Goal: Task Accomplishment & Management: Manage account settings

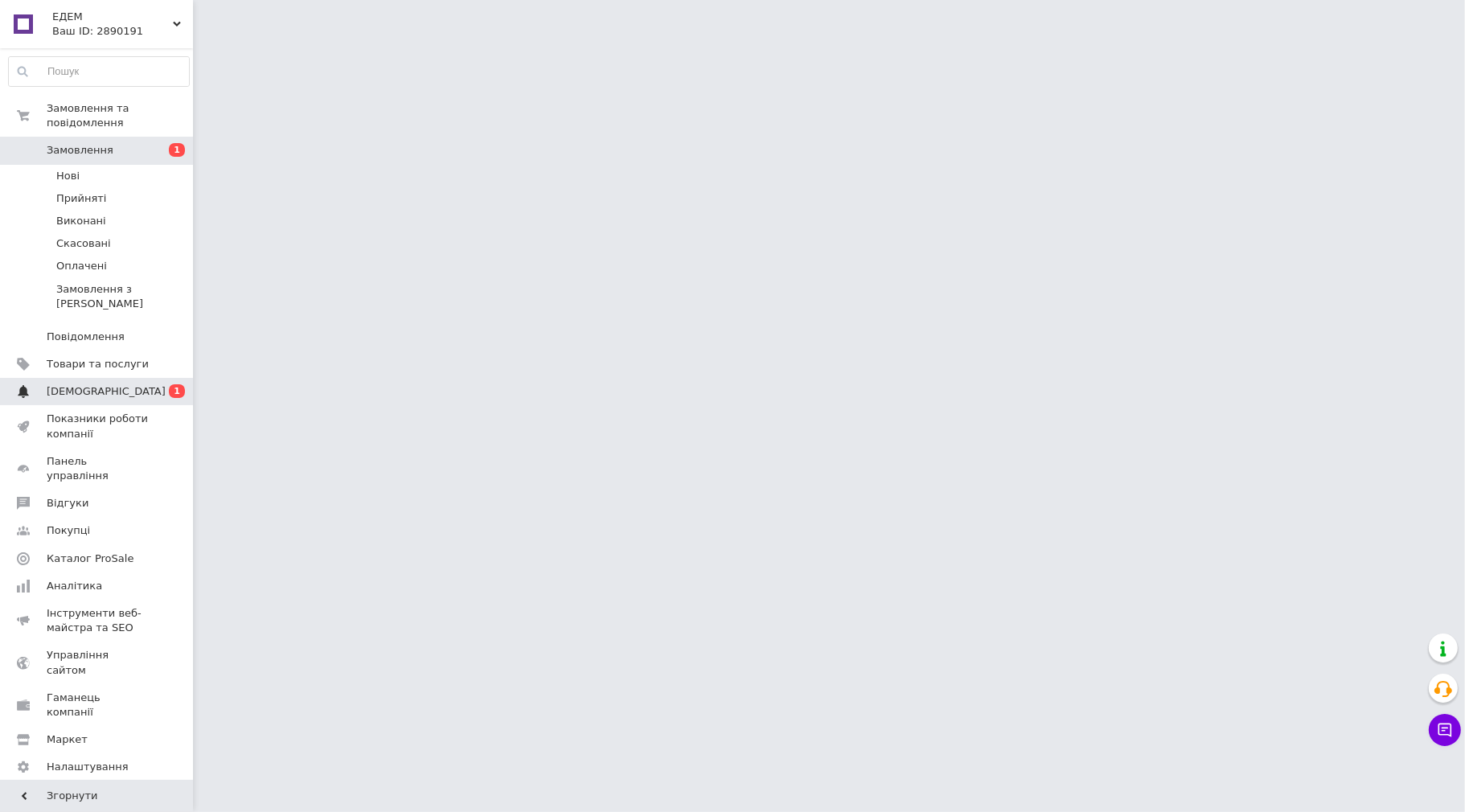
click at [84, 384] on span "[DEMOGRAPHIC_DATA]" at bounding box center [106, 391] width 119 height 14
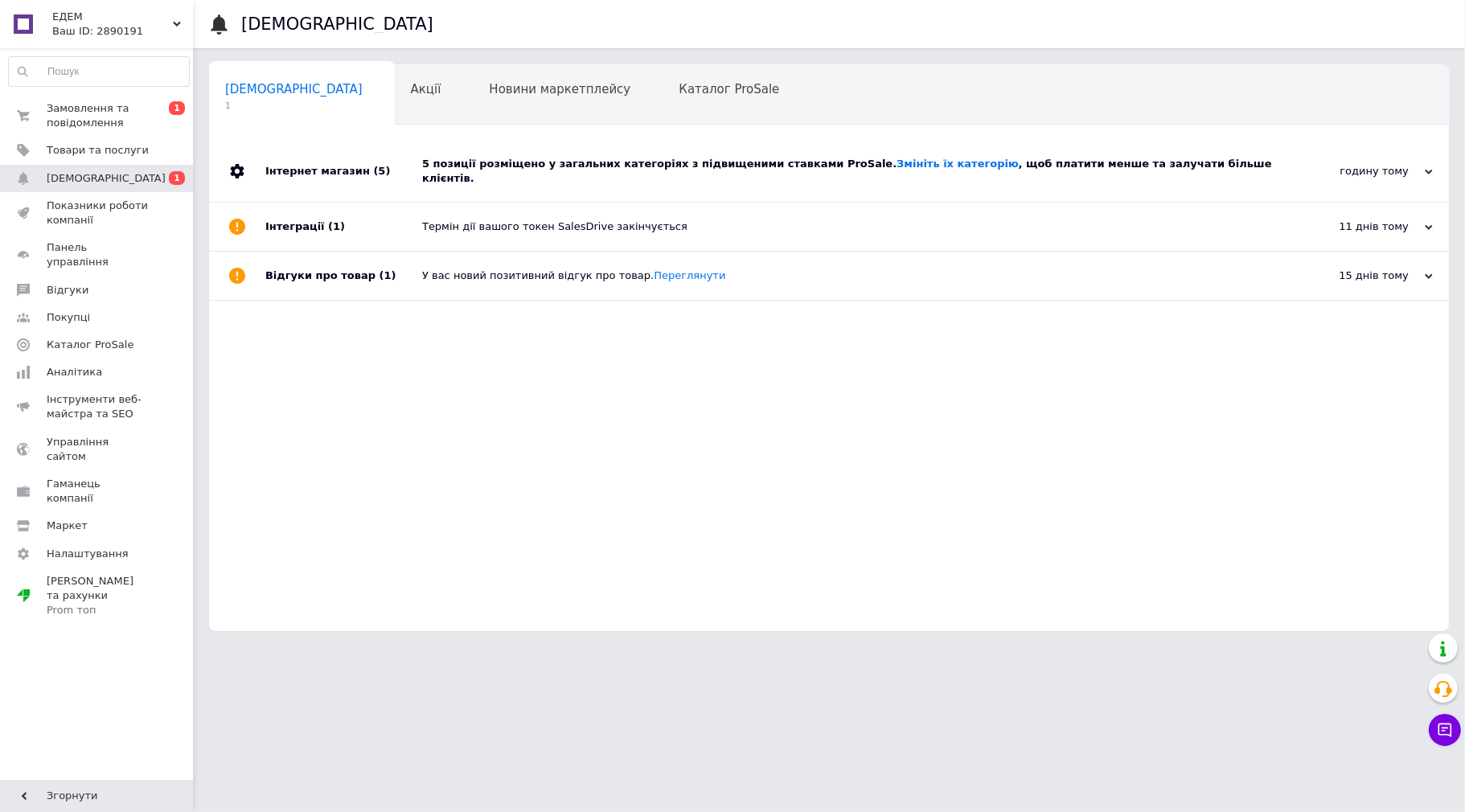
click at [789, 171] on div "5 позиції розміщено у загальних категоріях з підвищеними ставками ProSale. Змін…" at bounding box center [846, 171] width 850 height 29
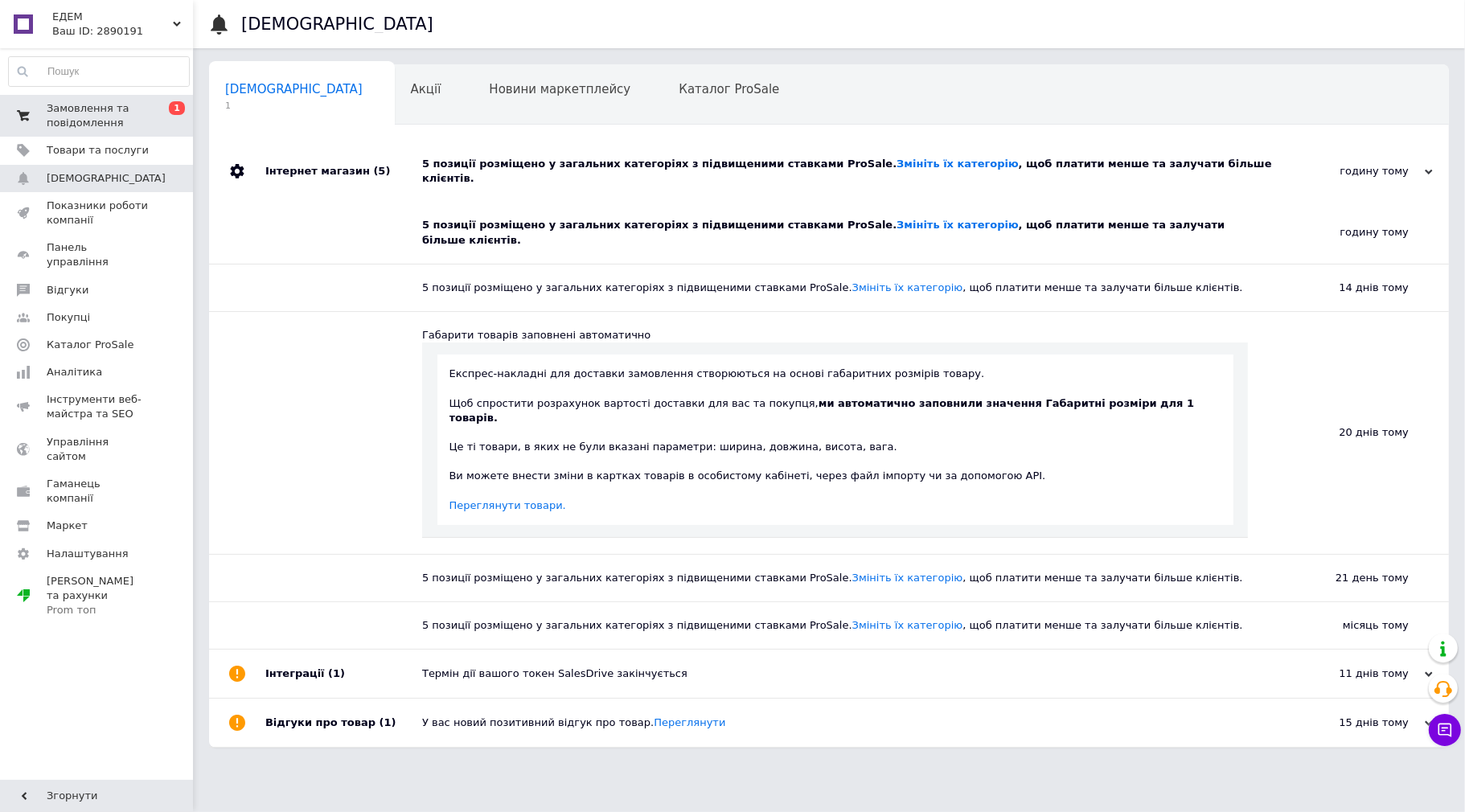
click at [85, 117] on span "Замовлення та повідомлення" at bounding box center [98, 115] width 102 height 29
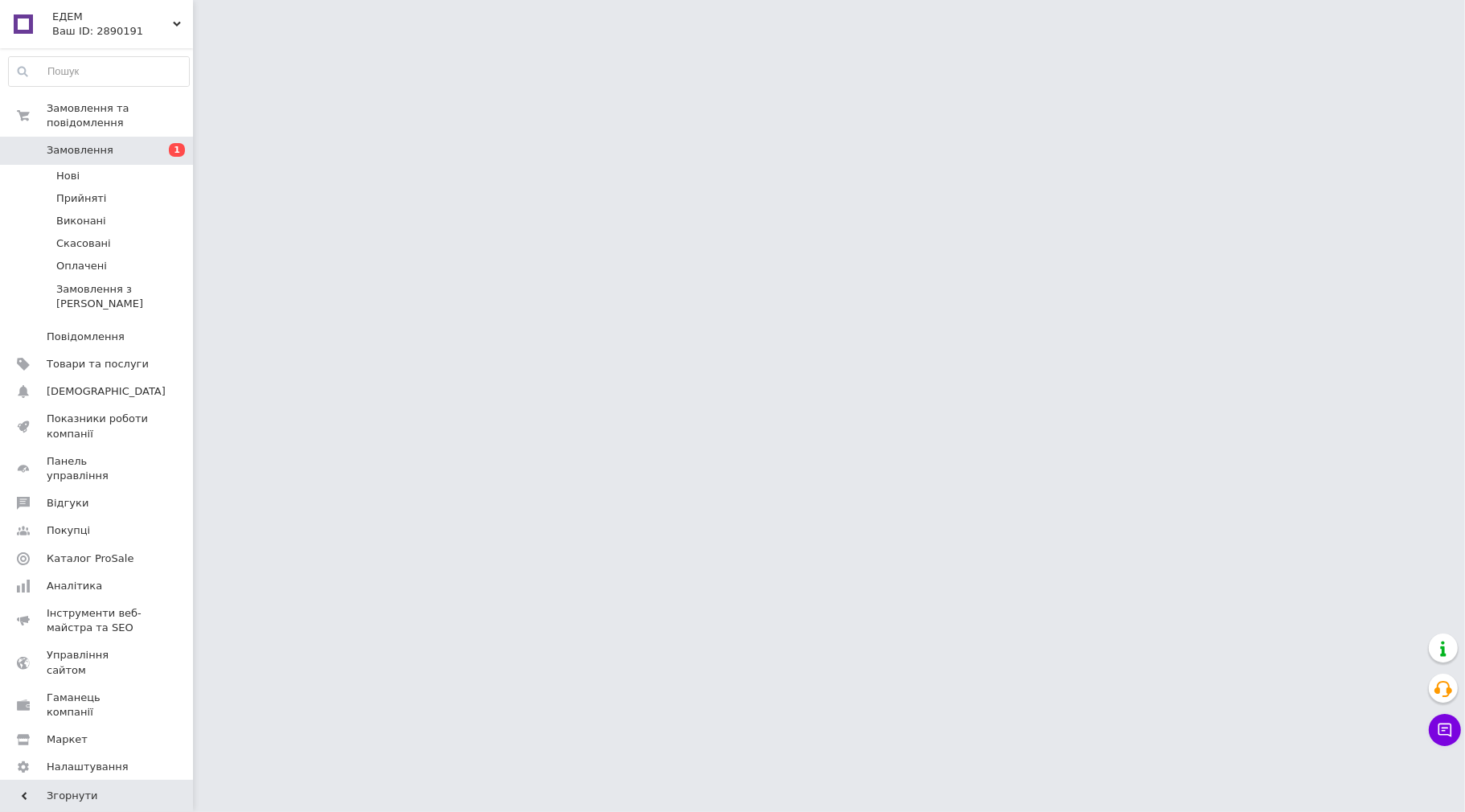
click at [89, 143] on span "Замовлення" at bounding box center [80, 150] width 67 height 14
click at [72, 169] on span "Нові" at bounding box center [67, 176] width 23 height 14
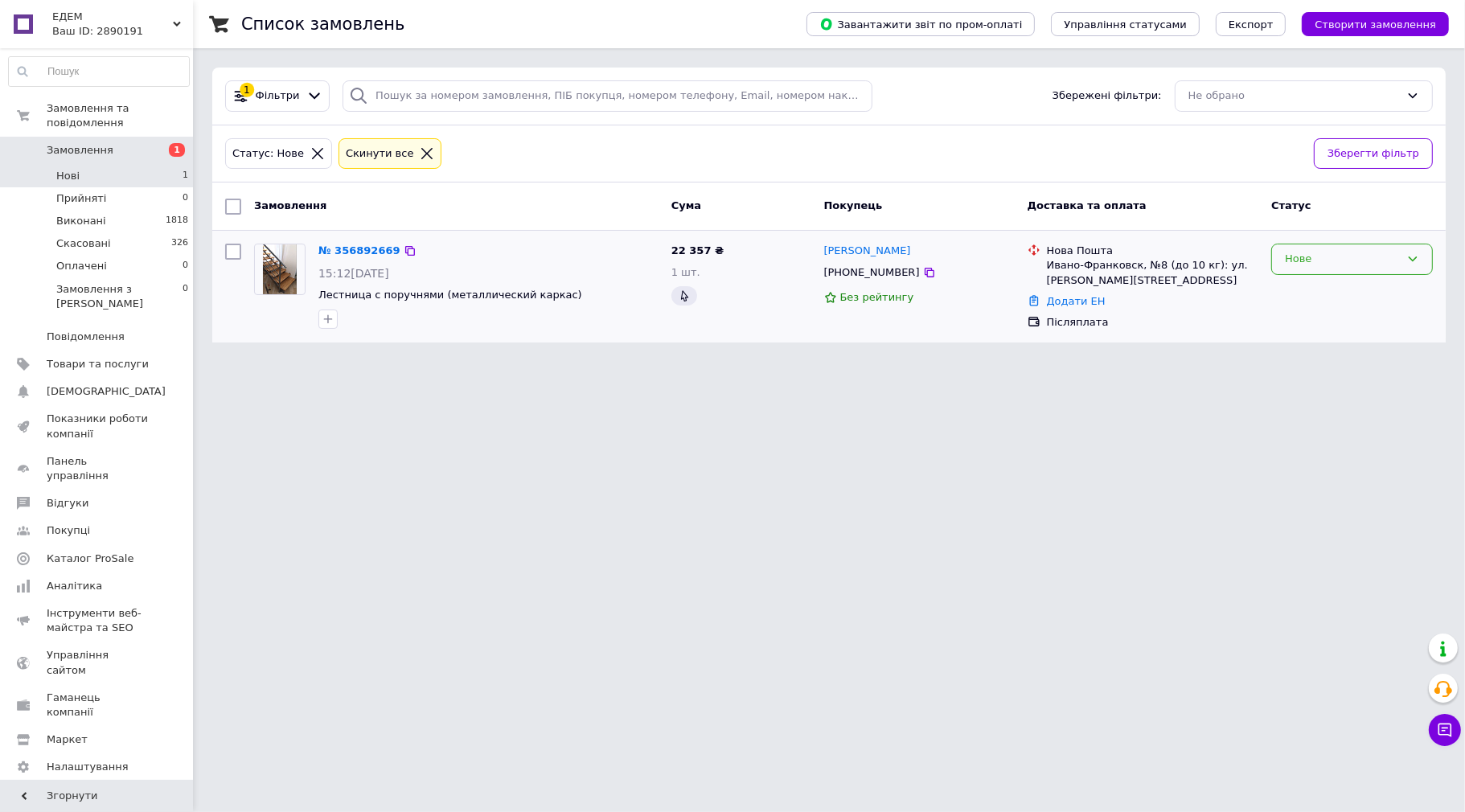
click at [1415, 254] on icon at bounding box center [1412, 258] width 13 height 13
click at [1315, 292] on li "Прийнято" at bounding box center [1352, 293] width 160 height 30
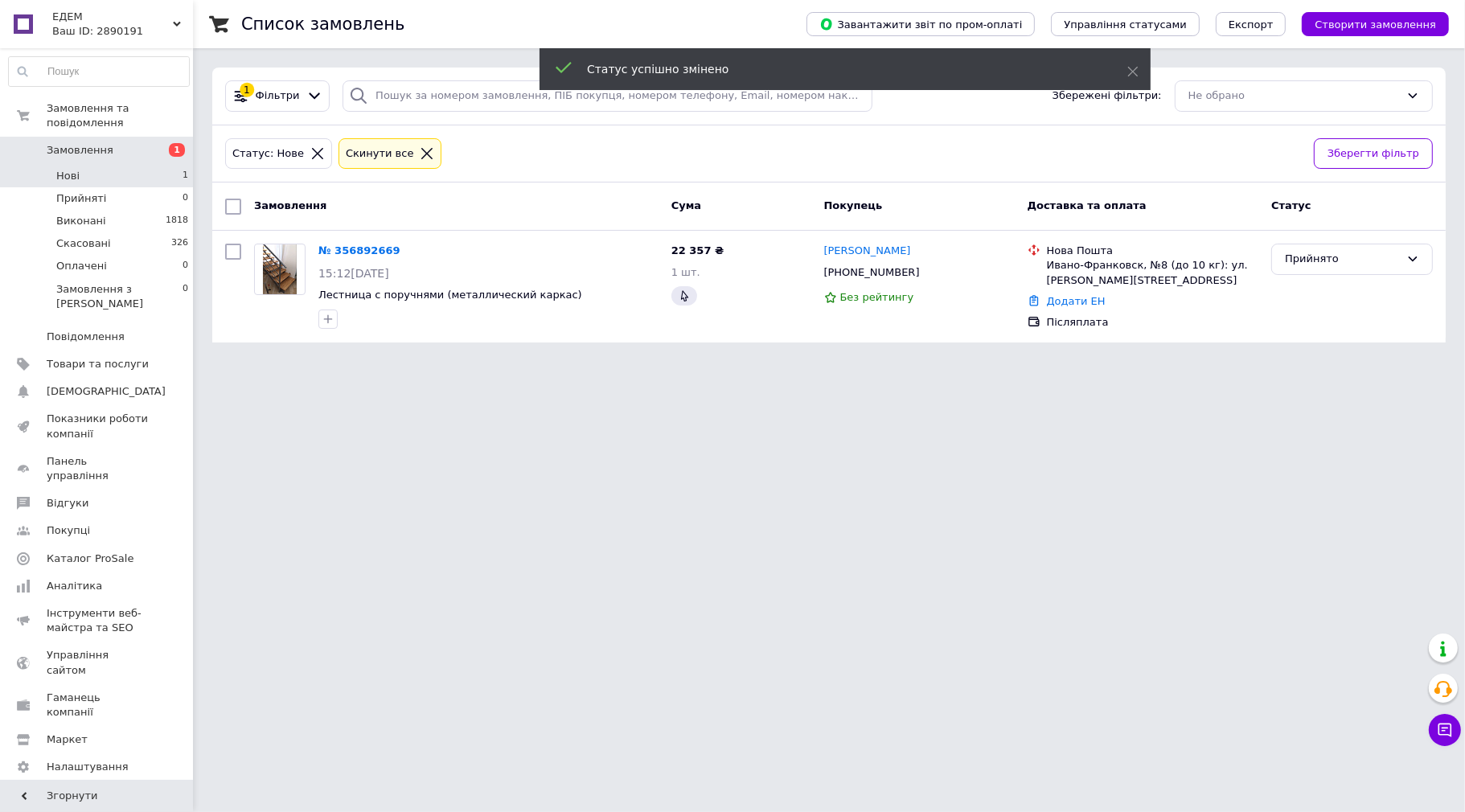
click at [1271, 361] on html "ЕДЕМ Ваш ID: 2890191 Сайт ЕДЕМ Кабінет покупця Перевірити стан системи Сторінка…" at bounding box center [732, 181] width 1465 height 361
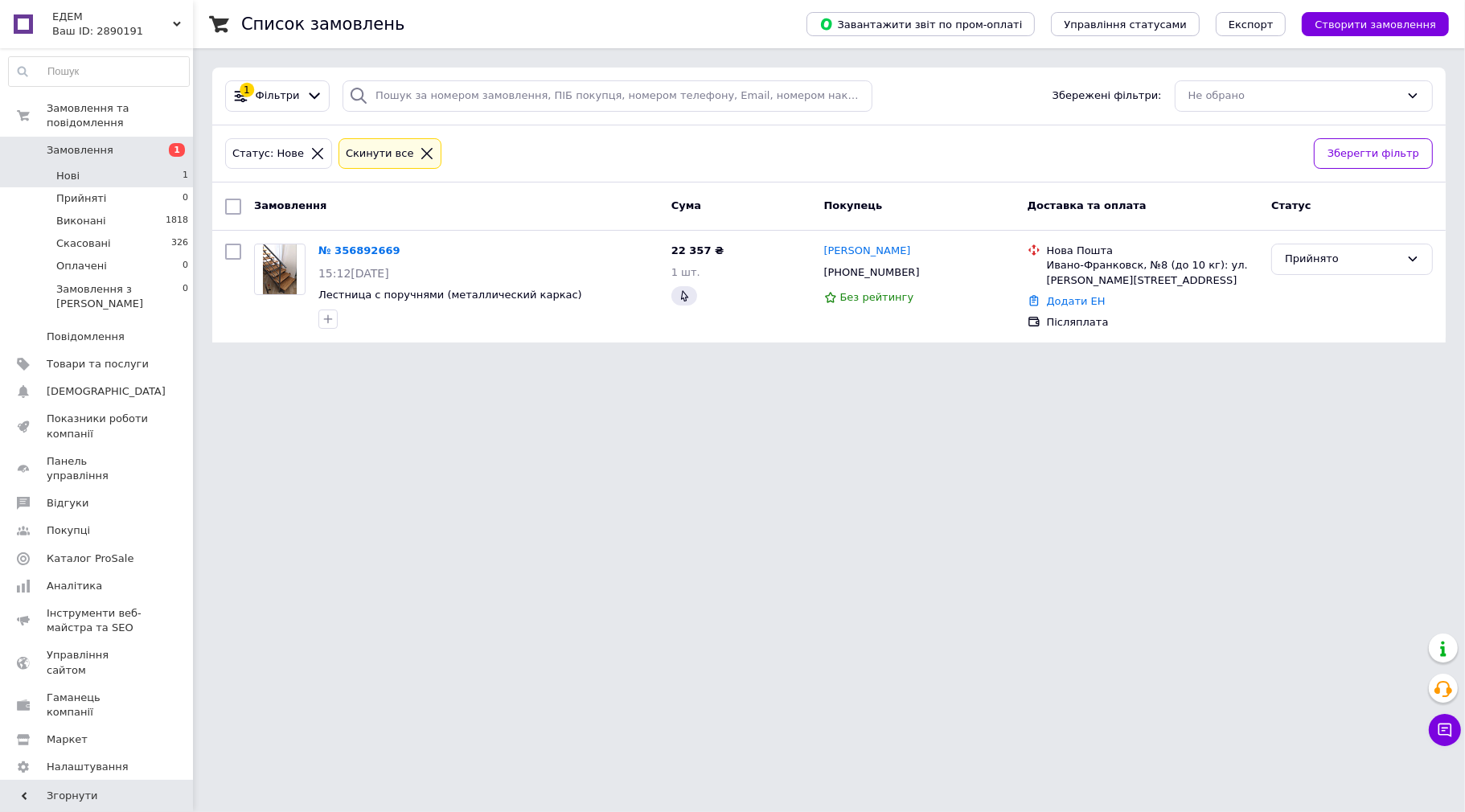
click at [65, 169] on span "Нові" at bounding box center [67, 176] width 23 height 14
click at [355, 251] on link "№ 356892669" at bounding box center [355, 250] width 74 height 12
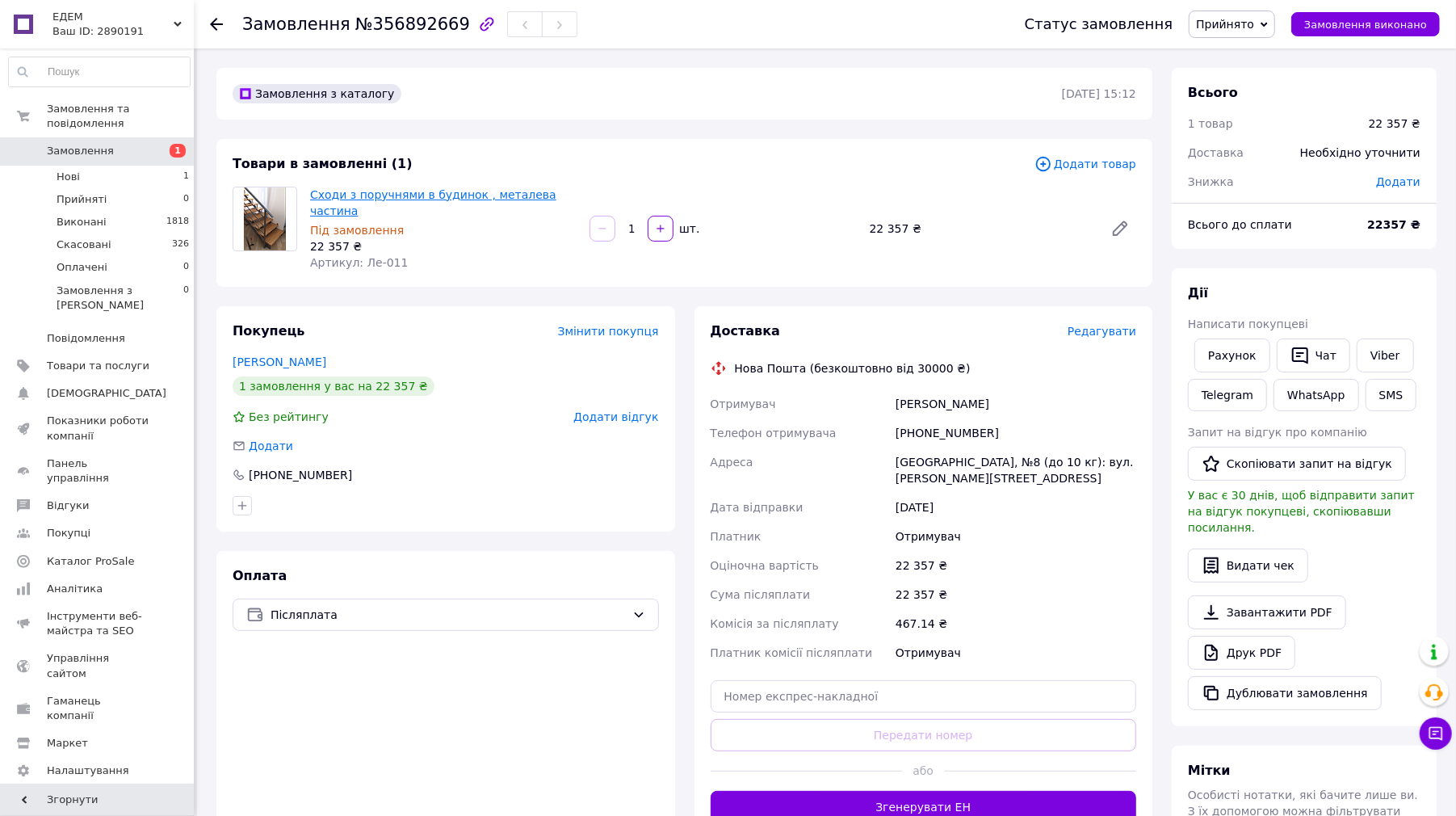
click at [431, 194] on link "Сходи з поручнями в будинок , металева частина" at bounding box center [433, 203] width 246 height 29
